Goal: Information Seeking & Learning: Understand process/instructions

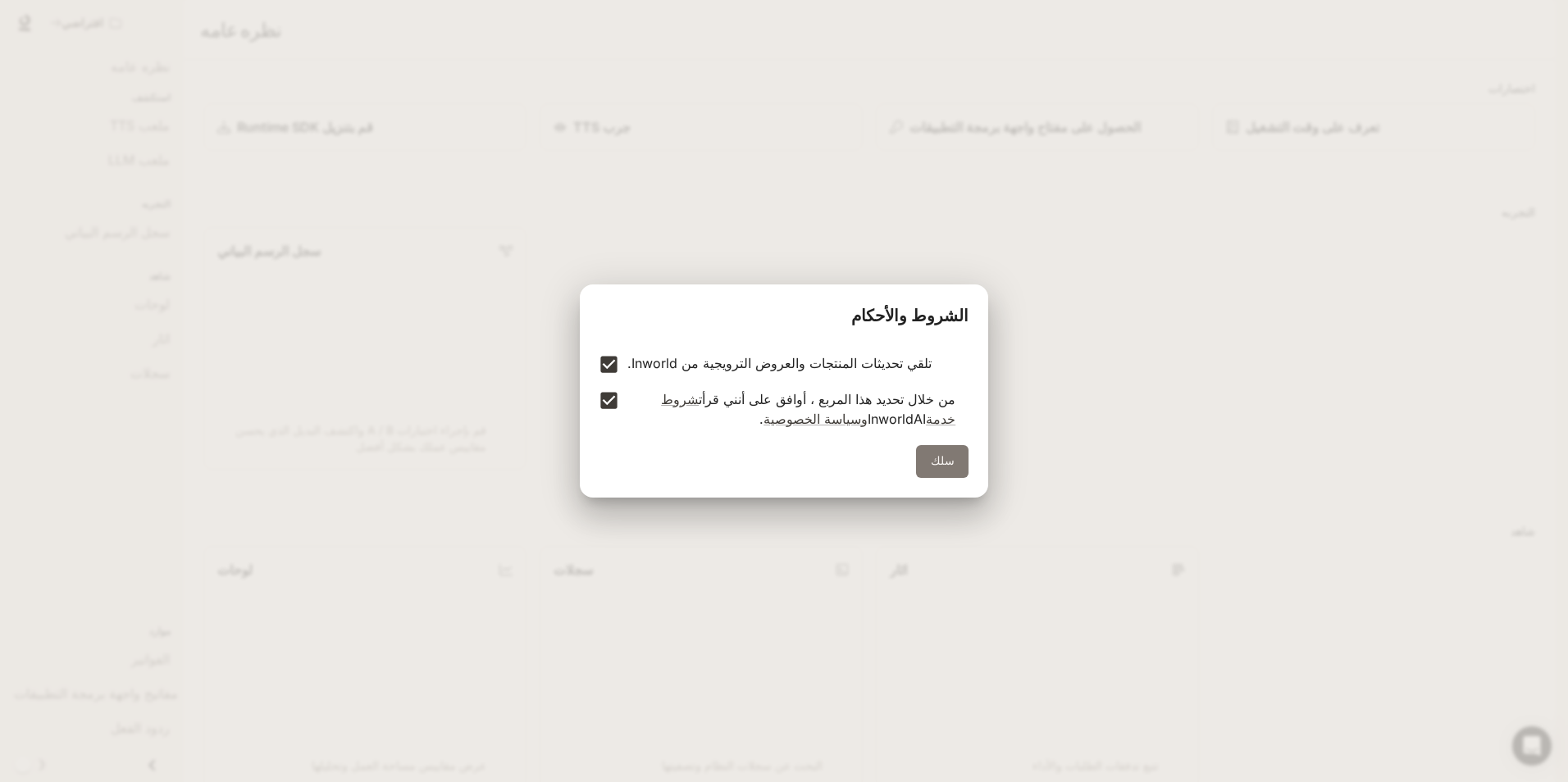
click at [942, 453] on button "سلك" at bounding box center [942, 462] width 52 height 33
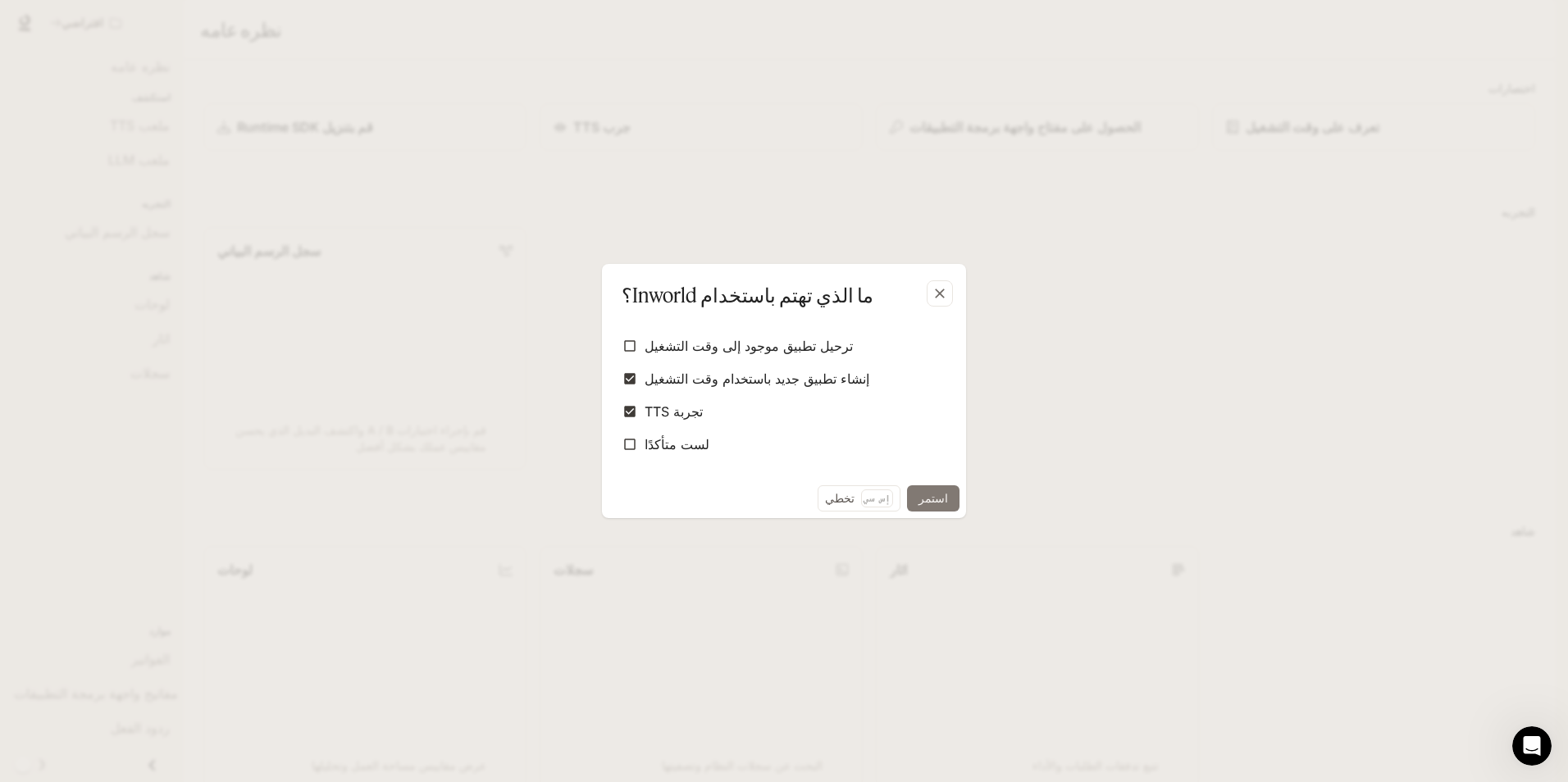
click at [925, 505] on button "استمر" at bounding box center [933, 499] width 52 height 26
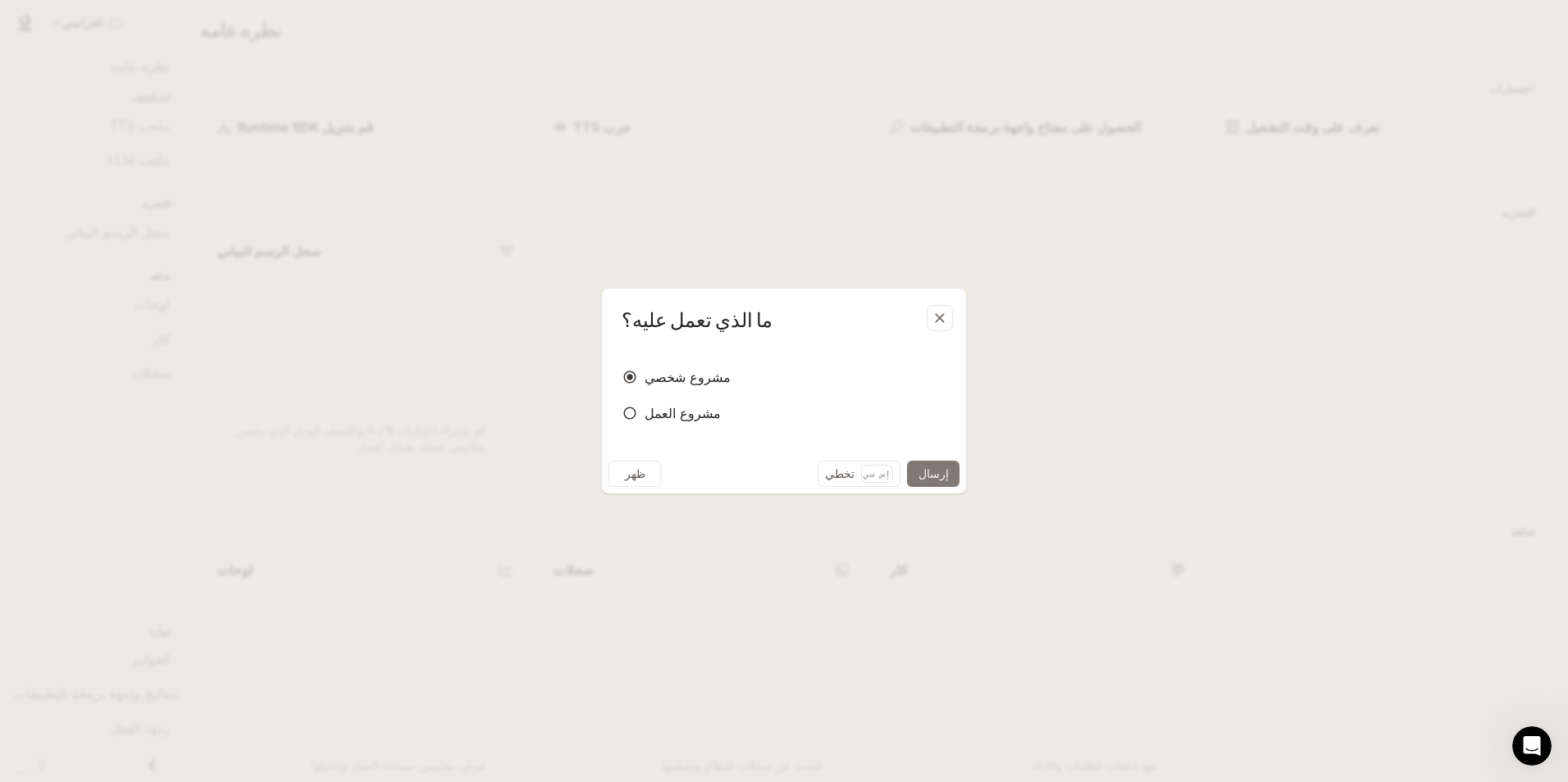
click at [935, 478] on button "إرسال" at bounding box center [933, 474] width 52 height 26
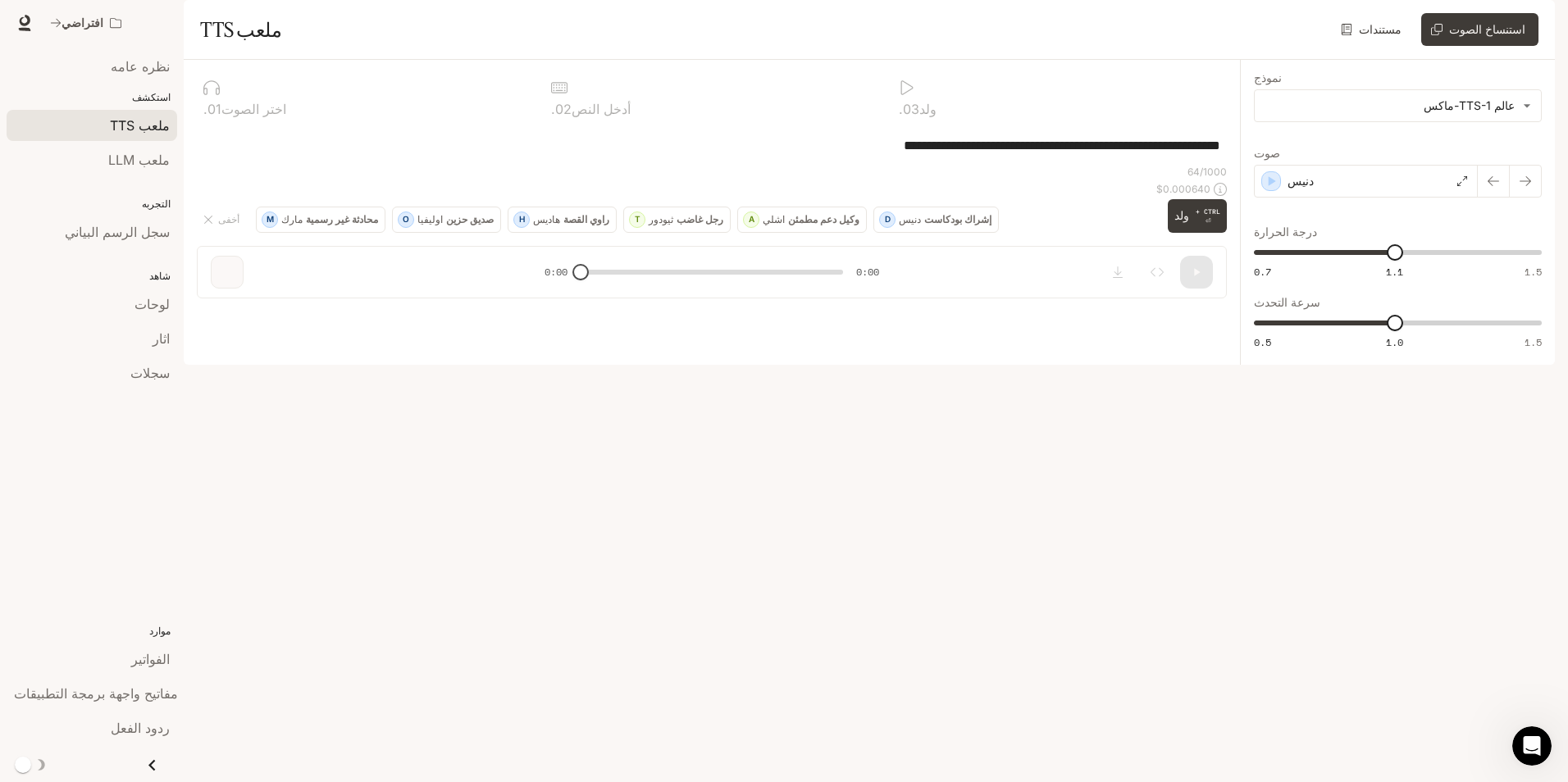
click at [534, 165] on div "**********" at bounding box center [711, 145] width 1030 height 40
click at [155, 212] on div "التجربه سجل الرسم البياني" at bounding box center [92, 216] width 184 height 72
click at [155, 220] on link "سجل الرسم البياني" at bounding box center [91, 231] width 170 height 31
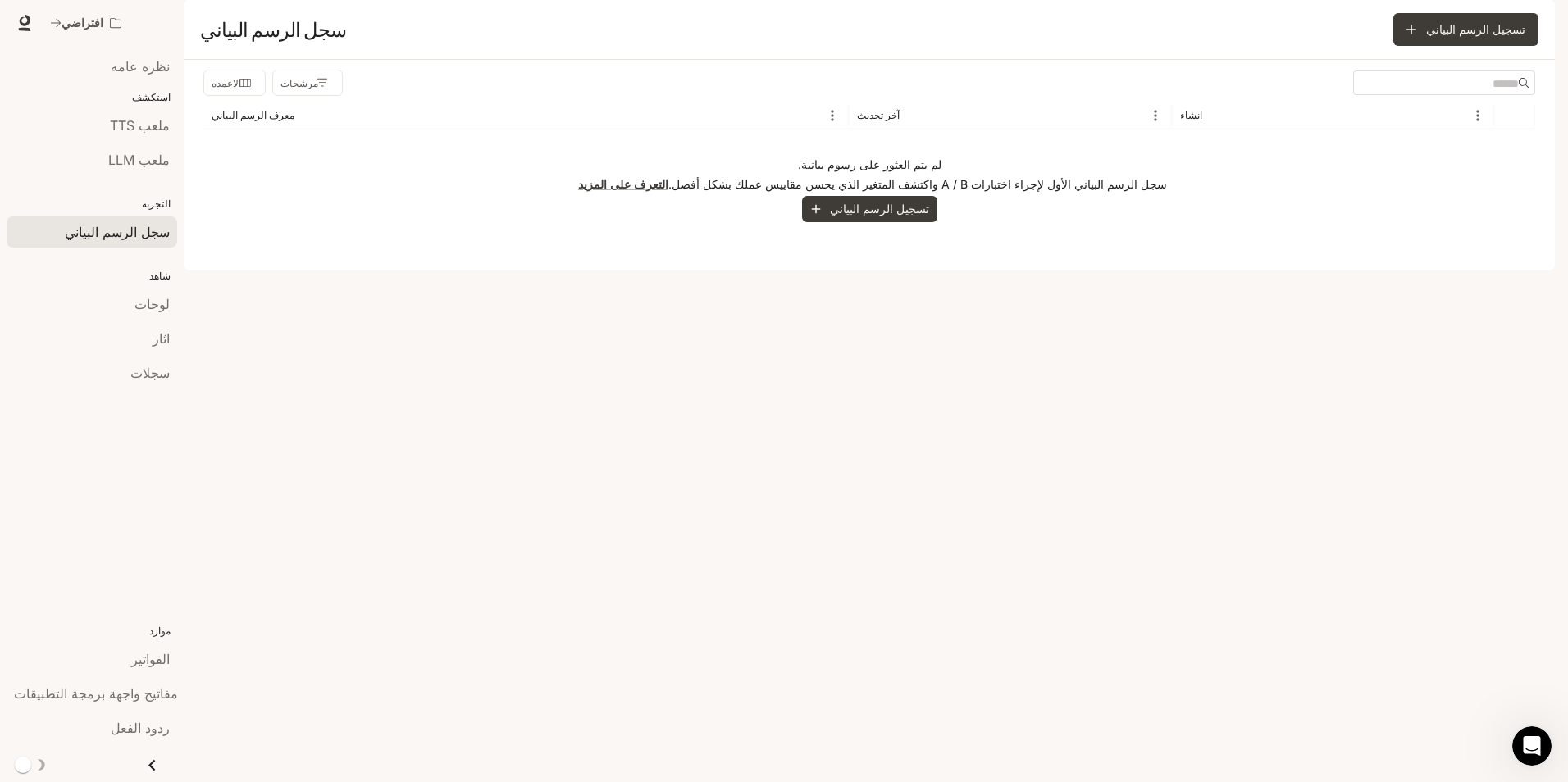
scroll to position [1, 0]
click at [1486, 28] on link "توثيق توثيق" at bounding box center [1482, 22] width 52 height 33
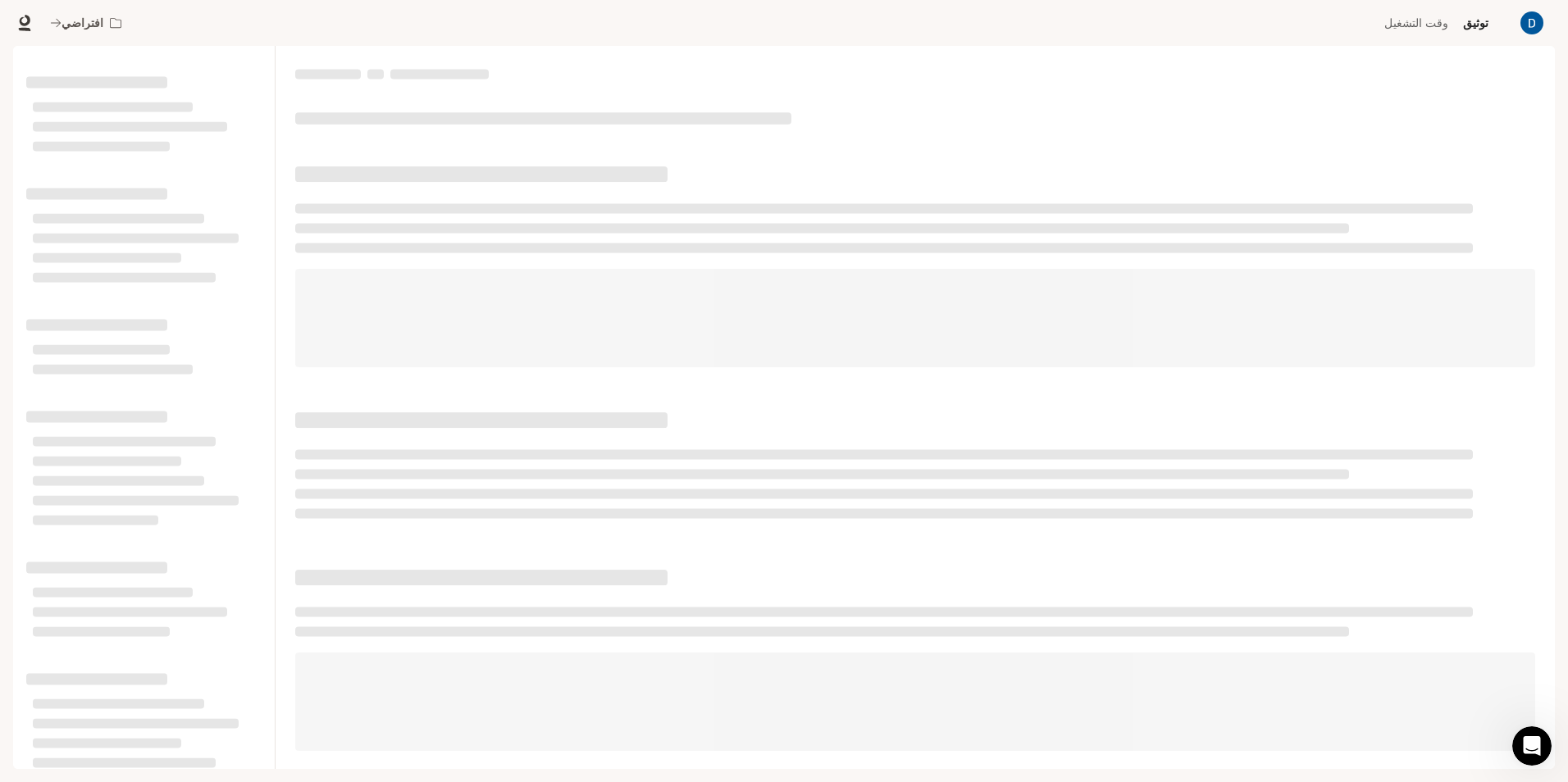
click at [1526, 22] on img "button" at bounding box center [1532, 23] width 23 height 23
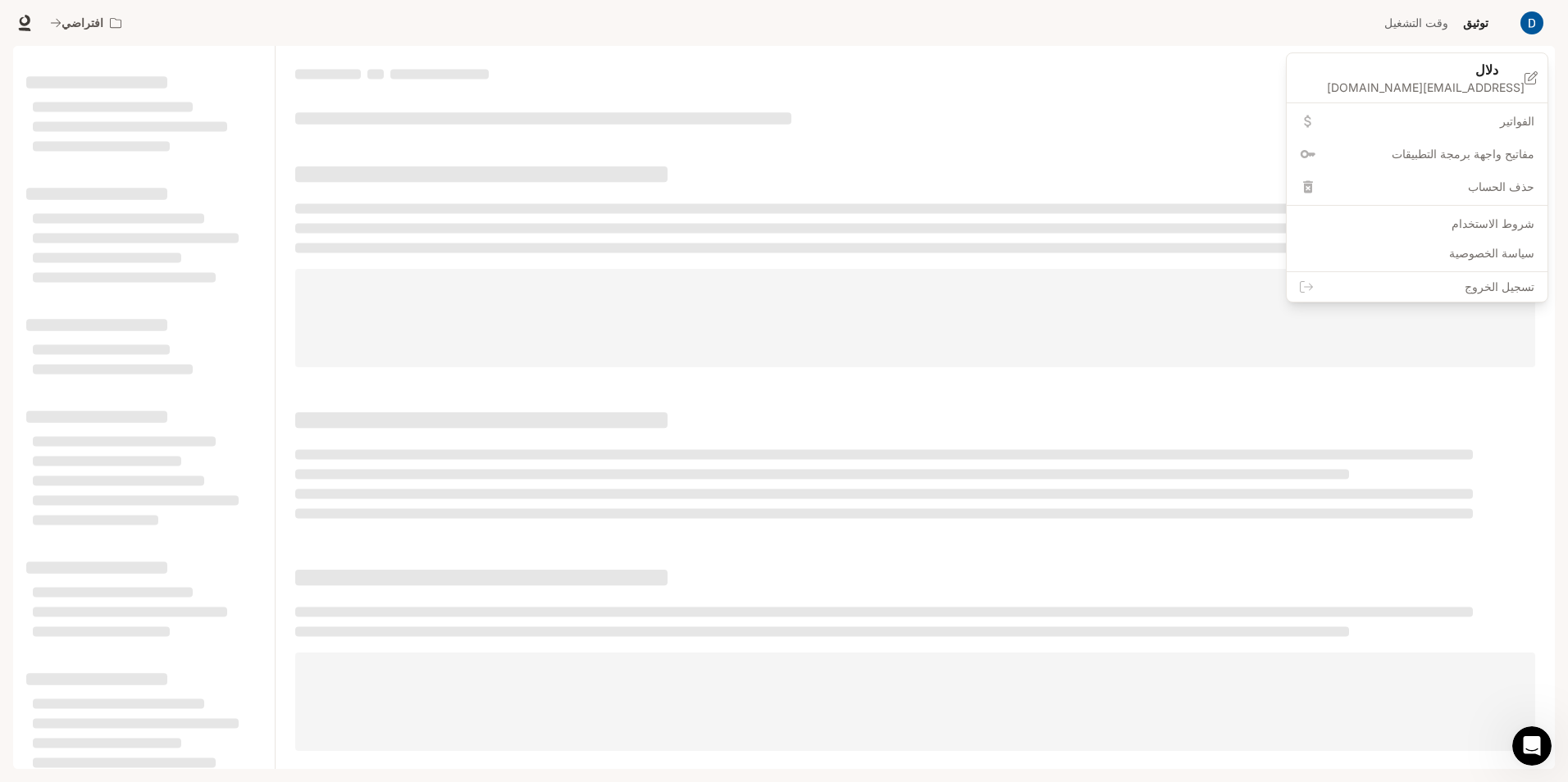
click at [1174, 43] on div at bounding box center [784, 391] width 1568 height 782
